Goal: Task Accomplishment & Management: Manage account settings

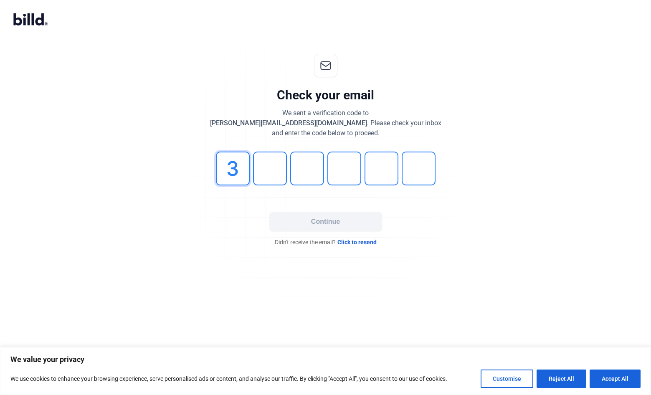
type input "3"
type input "6"
type input "2"
type input "5"
type input "8"
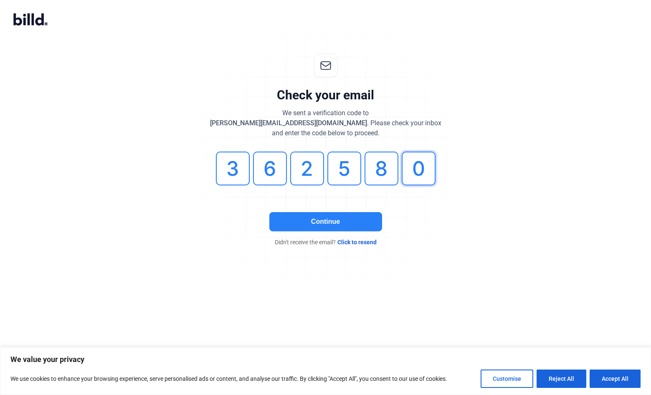
type input "0"
click at [338, 226] on button "Continue" at bounding box center [325, 221] width 113 height 19
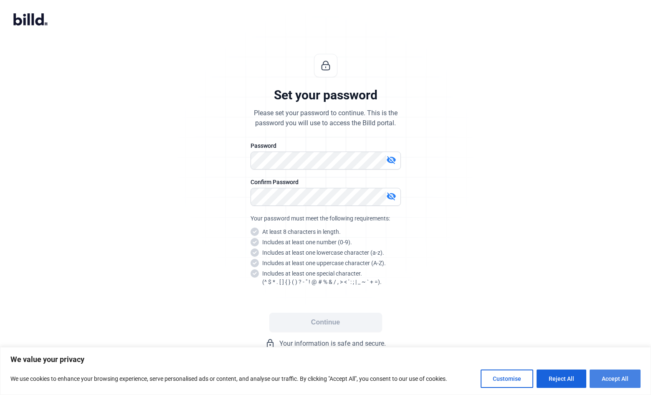
click at [608, 379] on button "Accept All" at bounding box center [615, 379] width 51 height 18
checkbox input "true"
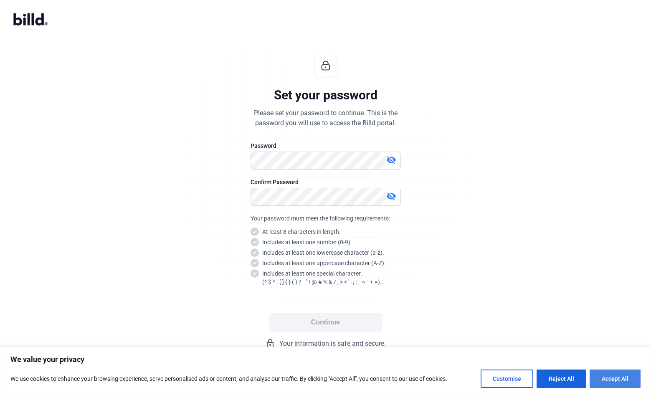
checkbox input "true"
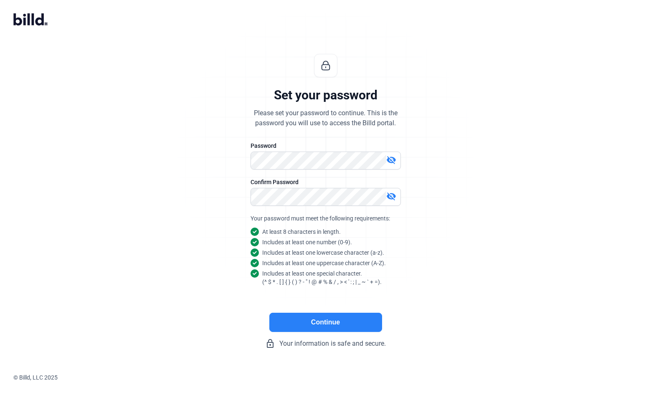
click at [309, 323] on button "Continue" at bounding box center [325, 322] width 113 height 19
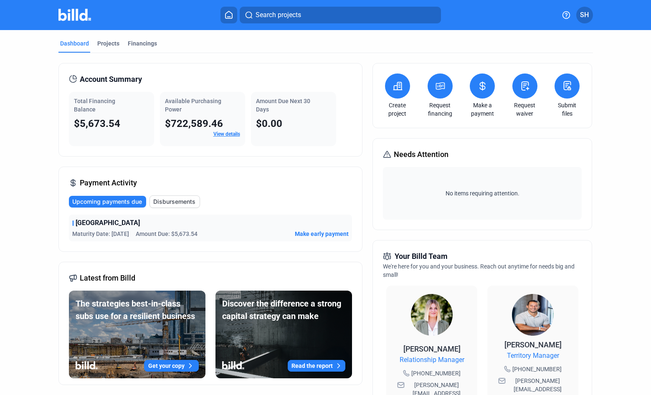
click at [581, 17] on span "SH" at bounding box center [584, 15] width 9 height 10
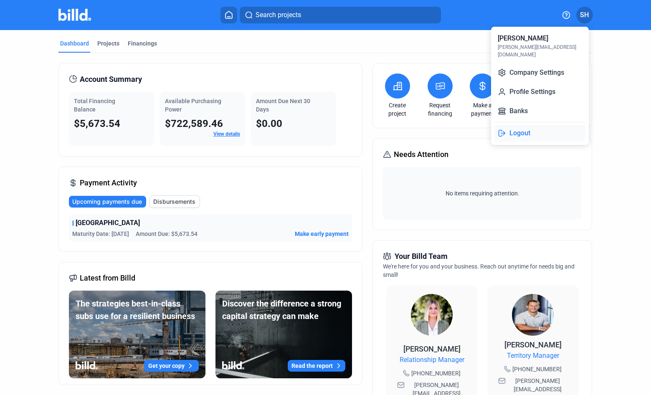
click at [524, 125] on button "Logout" at bounding box center [539, 133] width 91 height 17
